Goal: Task Accomplishment & Management: Manage account settings

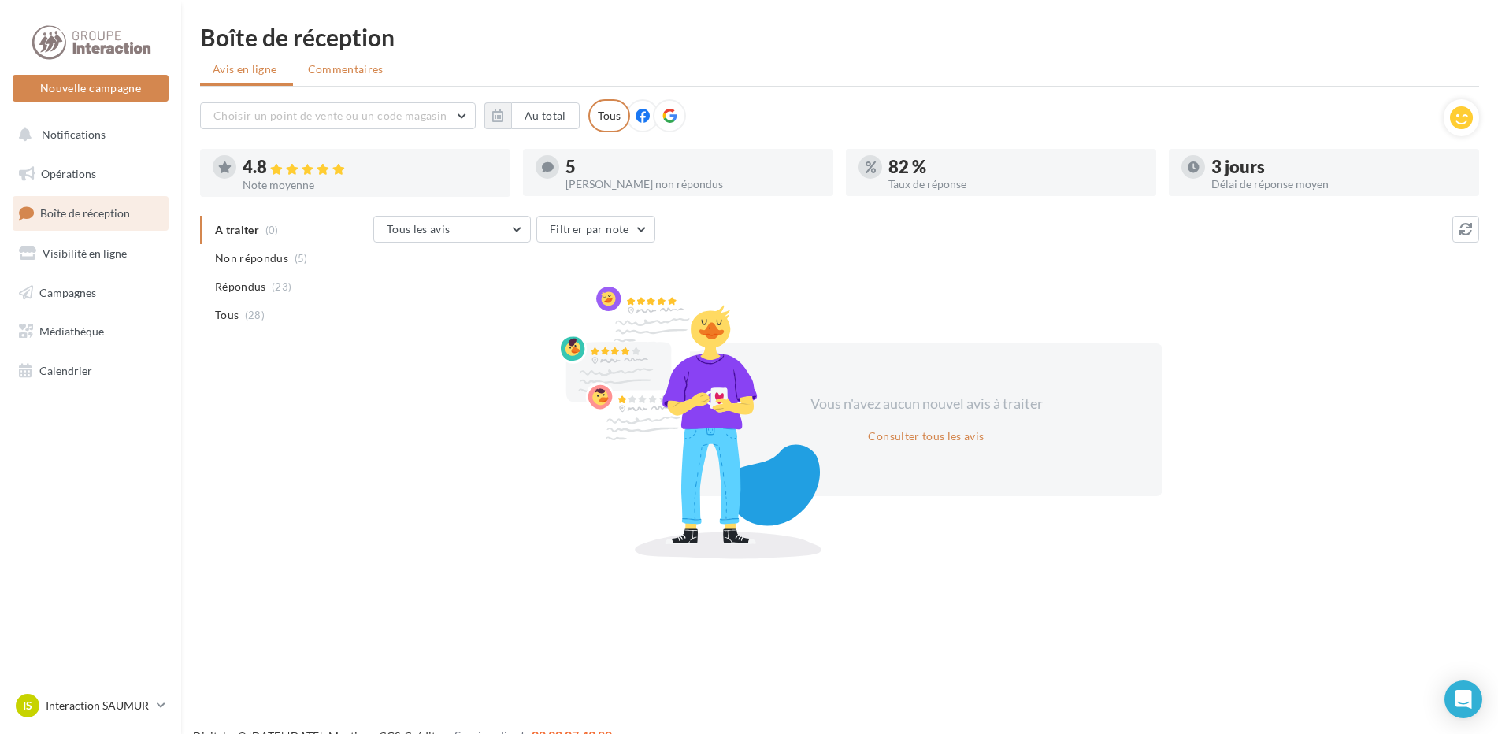
click at [360, 65] on span "Commentaires" at bounding box center [346, 68] width 76 height 13
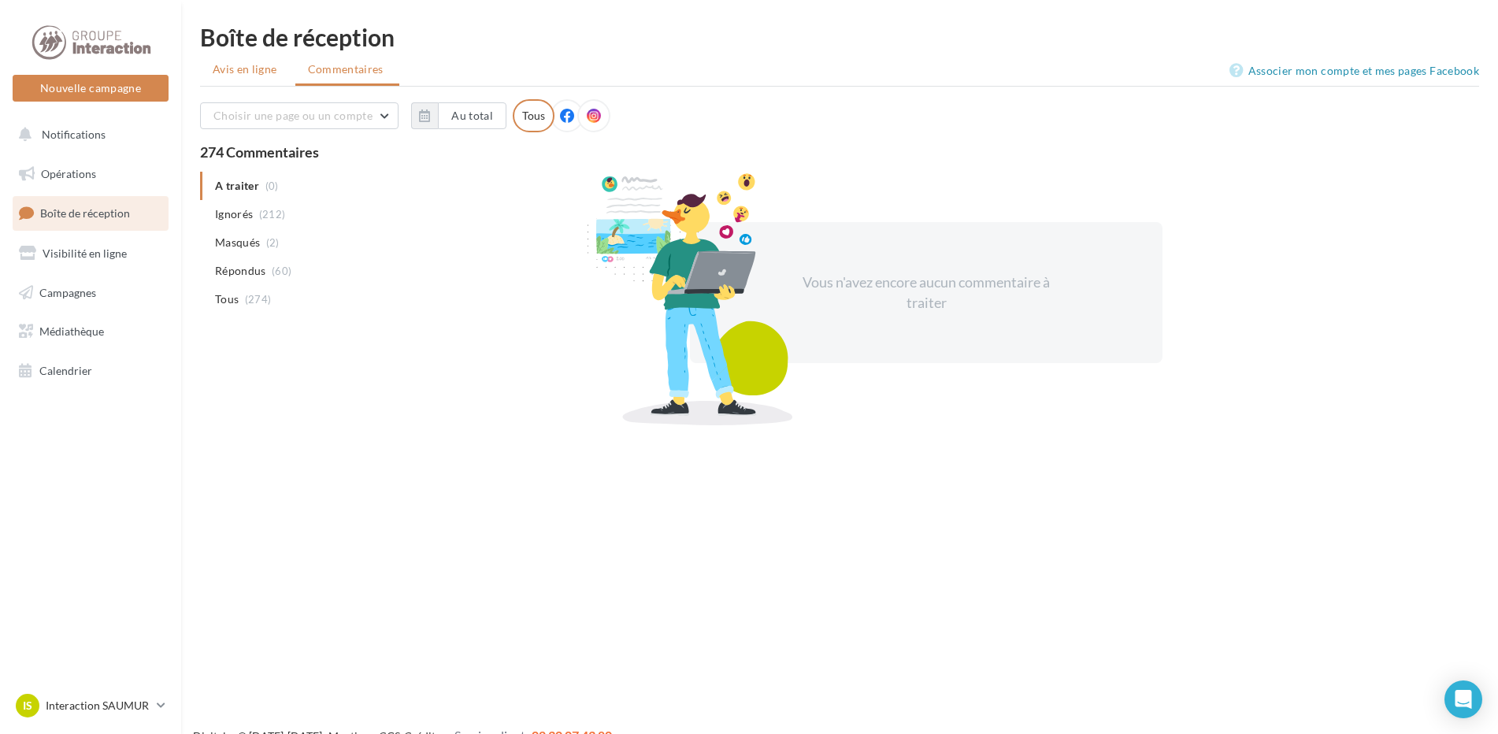
click at [257, 71] on span "Avis en ligne" at bounding box center [245, 69] width 65 height 16
